Goal: Transaction & Acquisition: Purchase product/service

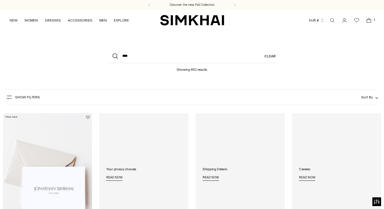
click at [369, 20] on icon "Open cart modal" at bounding box center [368, 20] width 8 height 6
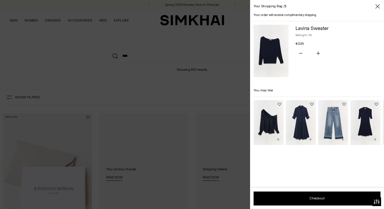
click at [376, 6] on icon "Close" at bounding box center [377, 6] width 5 height 6
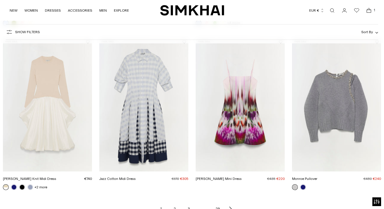
scroll to position [558, 0]
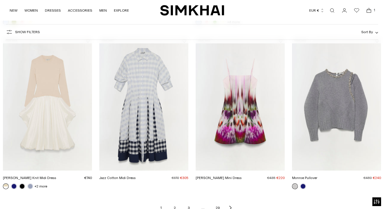
click at [303, 180] on link "Monroe Pullover" at bounding box center [304, 178] width 25 height 4
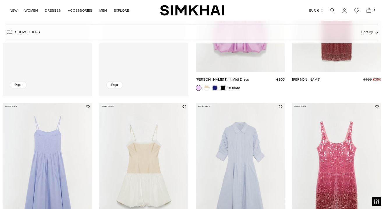
scroll to position [312, 0]
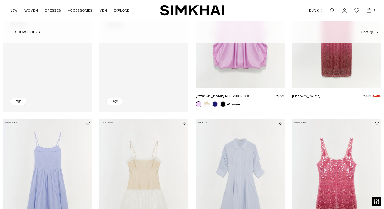
click at [28, 32] on span "Show Filters" at bounding box center [27, 32] width 25 height 4
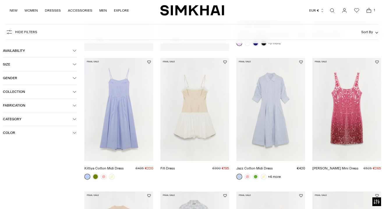
click at [51, 65] on span "Size" at bounding box center [38, 64] width 70 height 4
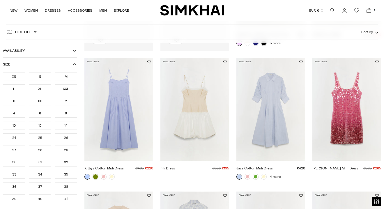
click at [65, 76] on div "M" at bounding box center [66, 76] width 22 height 9
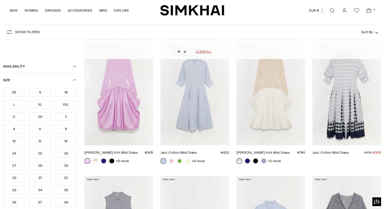
scroll to position [86, 0]
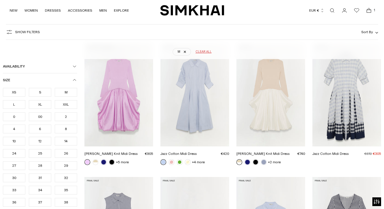
click at [61, 130] on div "8" at bounding box center [66, 128] width 22 height 9
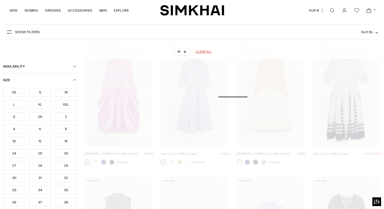
click at [74, 79] on icon "button" at bounding box center [74, 79] width 3 height 3
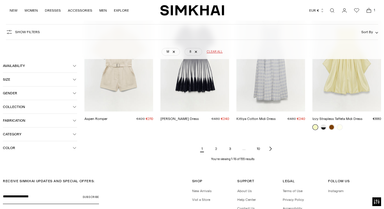
scroll to position [516, 0]
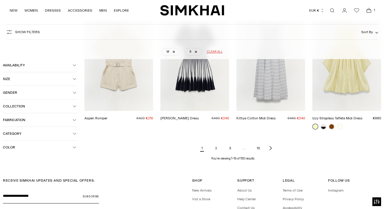
click at [67, 134] on span "Category" at bounding box center [38, 133] width 70 height 4
click at [15, 88] on span "Dresses" at bounding box center [16, 89] width 16 height 5
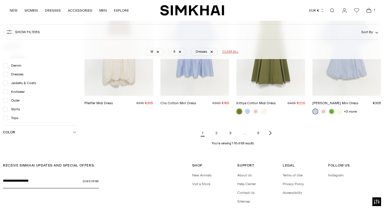
scroll to position [538, 0]
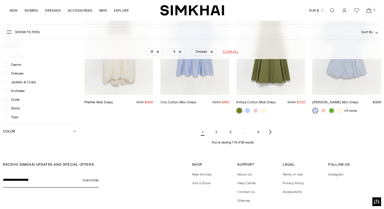
click at [215, 133] on link "2" at bounding box center [217, 132] width 12 height 12
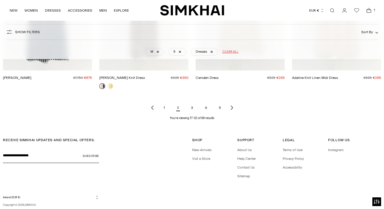
scroll to position [685, 0]
click at [192, 107] on link "3" at bounding box center [192, 107] width 12 height 12
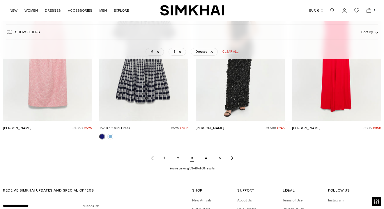
scroll to position [636, 0]
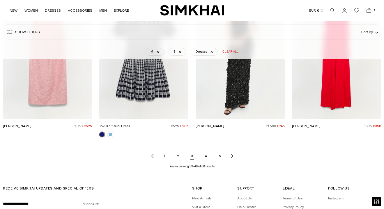
click at [206, 156] on link "4" at bounding box center [206, 156] width 12 height 12
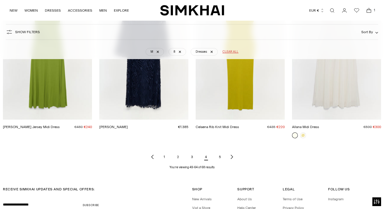
scroll to position [637, 0]
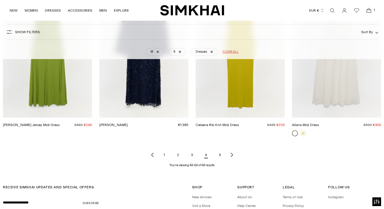
click at [220, 154] on link "5" at bounding box center [220, 155] width 12 height 12
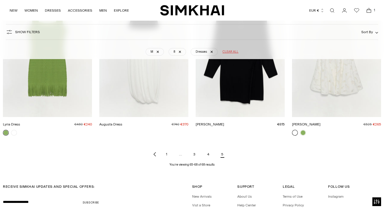
scroll to position [146, 0]
